Goal: Find specific page/section: Find specific page/section

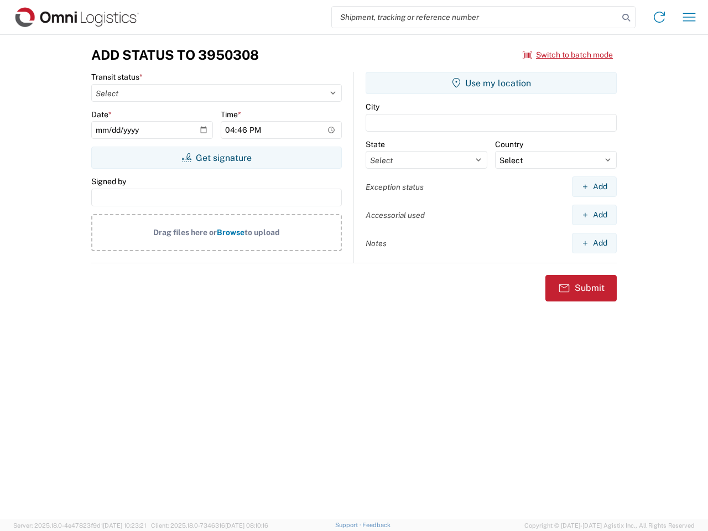
click at [475, 17] on input "search" at bounding box center [475, 17] width 286 height 21
click at [626, 18] on icon at bounding box center [625, 17] width 15 height 15
click at [659, 17] on icon at bounding box center [659, 17] width 18 height 18
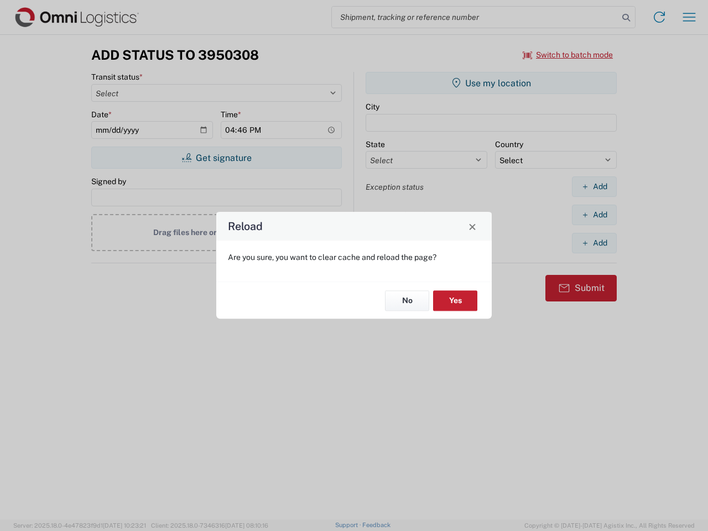
click at [568, 55] on div "Reload Are you sure, you want to clear cache and reload the page? No Yes" at bounding box center [354, 265] width 708 height 531
click at [216, 158] on div "Reload Are you sure, you want to clear cache and reload the page? No Yes" at bounding box center [354, 265] width 708 height 531
click at [491, 83] on div "Reload Are you sure, you want to clear cache and reload the page? No Yes" at bounding box center [354, 265] width 708 height 531
click at [594, 186] on div "Reload Are you sure, you want to clear cache and reload the page? No Yes" at bounding box center [354, 265] width 708 height 531
click at [594, 215] on div "Reload Are you sure, you want to clear cache and reload the page? No Yes" at bounding box center [354, 265] width 708 height 531
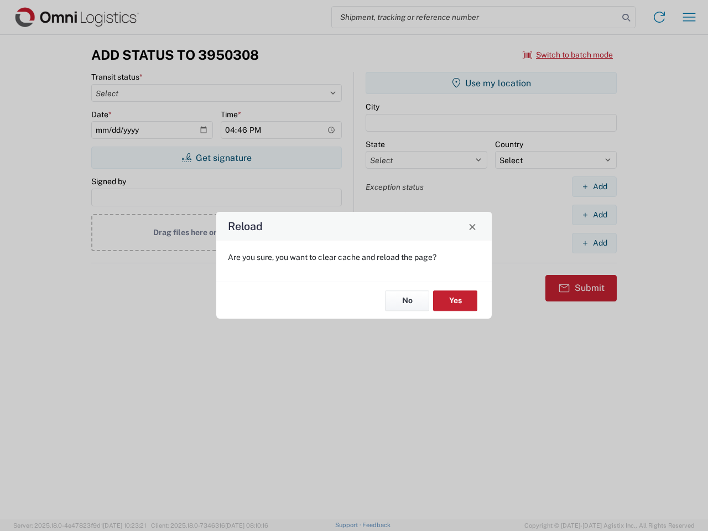
click at [594, 243] on div "Reload Are you sure, you want to clear cache and reload the page? No Yes" at bounding box center [354, 265] width 708 height 531
